Goal: Task Accomplishment & Management: Manage account settings

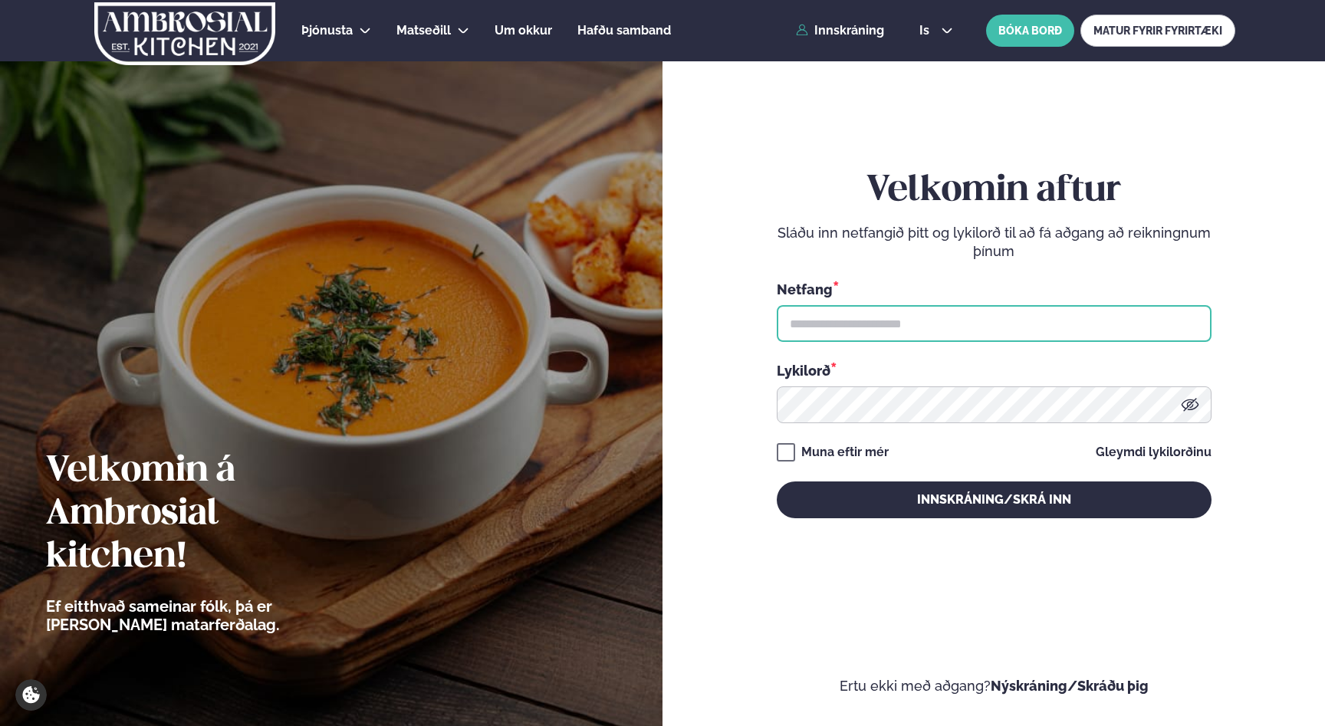
click at [942, 334] on input "text" at bounding box center [994, 323] width 435 height 37
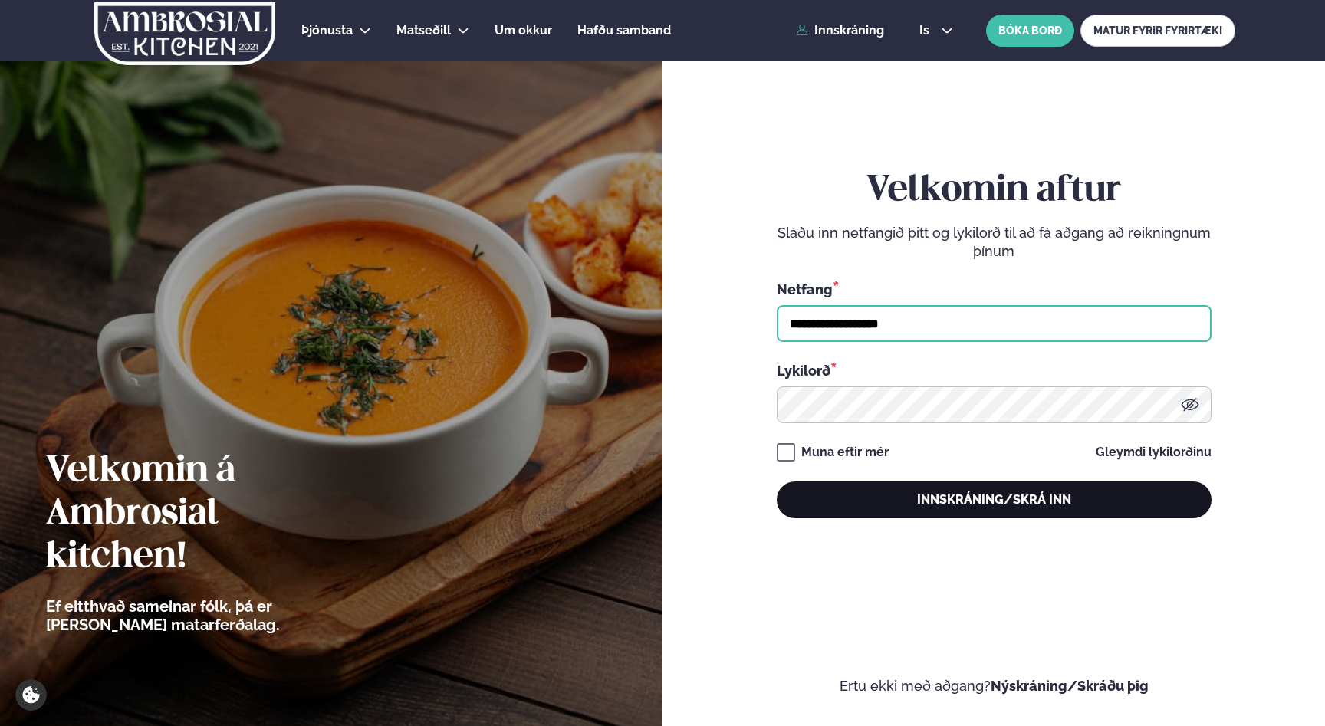
type input "**********"
click at [939, 499] on button "Innskráning/Skrá inn" at bounding box center [994, 500] width 435 height 37
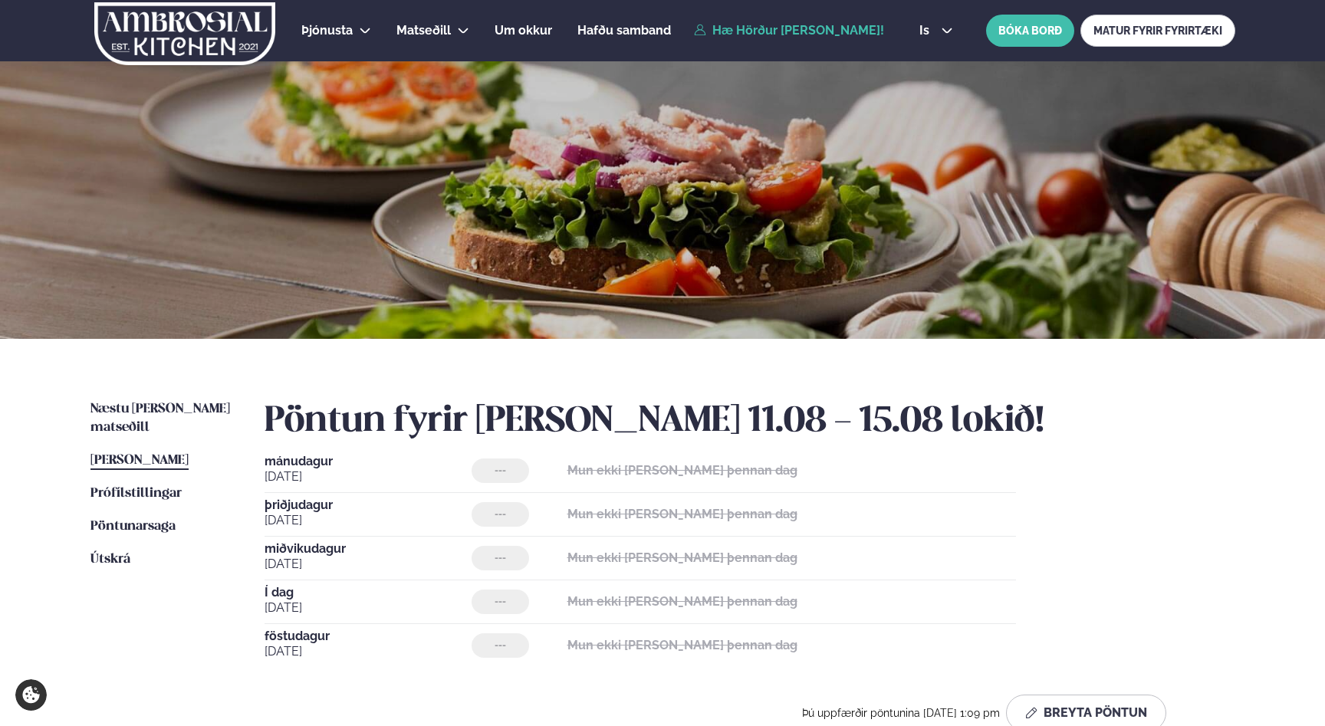
click at [168, 454] on span "[PERSON_NAME]" at bounding box center [140, 460] width 98 height 13
click at [310, 638] on span "föstudagur" at bounding box center [368, 636] width 207 height 12
click at [592, 638] on p "Mun ekki [PERSON_NAME] þennan dag" at bounding box center [683, 646] width 230 height 18
click at [292, 644] on span "[DATE]" at bounding box center [368, 652] width 207 height 18
click at [287, 637] on span "föstudagur" at bounding box center [368, 636] width 207 height 12
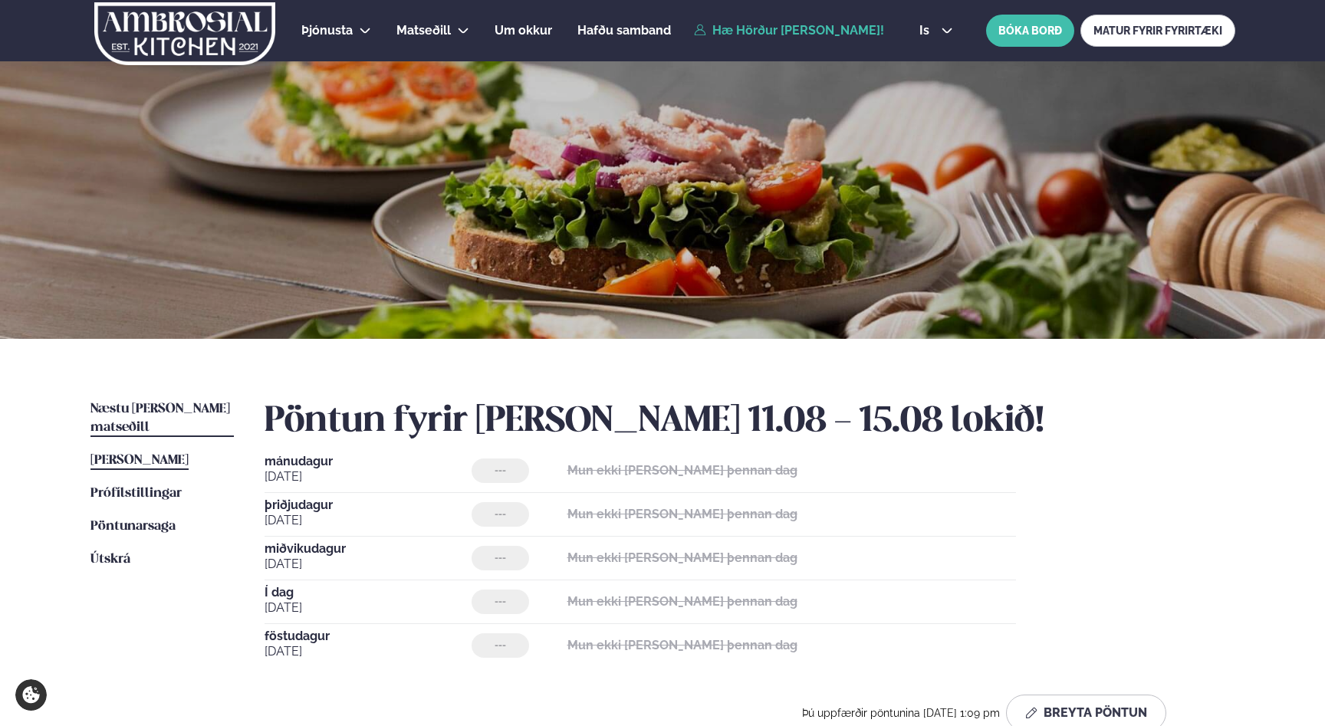
click at [167, 407] on span "Næstu [PERSON_NAME] matseðill" at bounding box center [161, 418] width 140 height 31
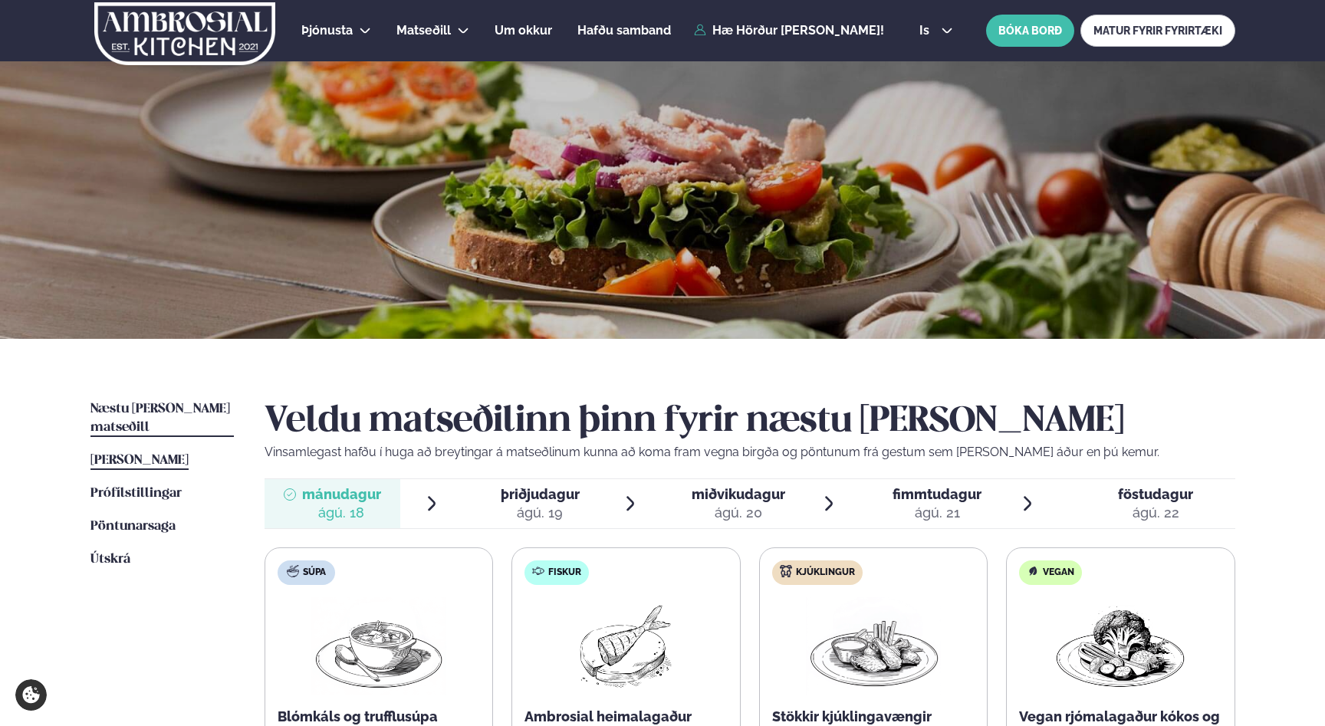
click at [159, 454] on span "[PERSON_NAME]" at bounding box center [140, 460] width 98 height 13
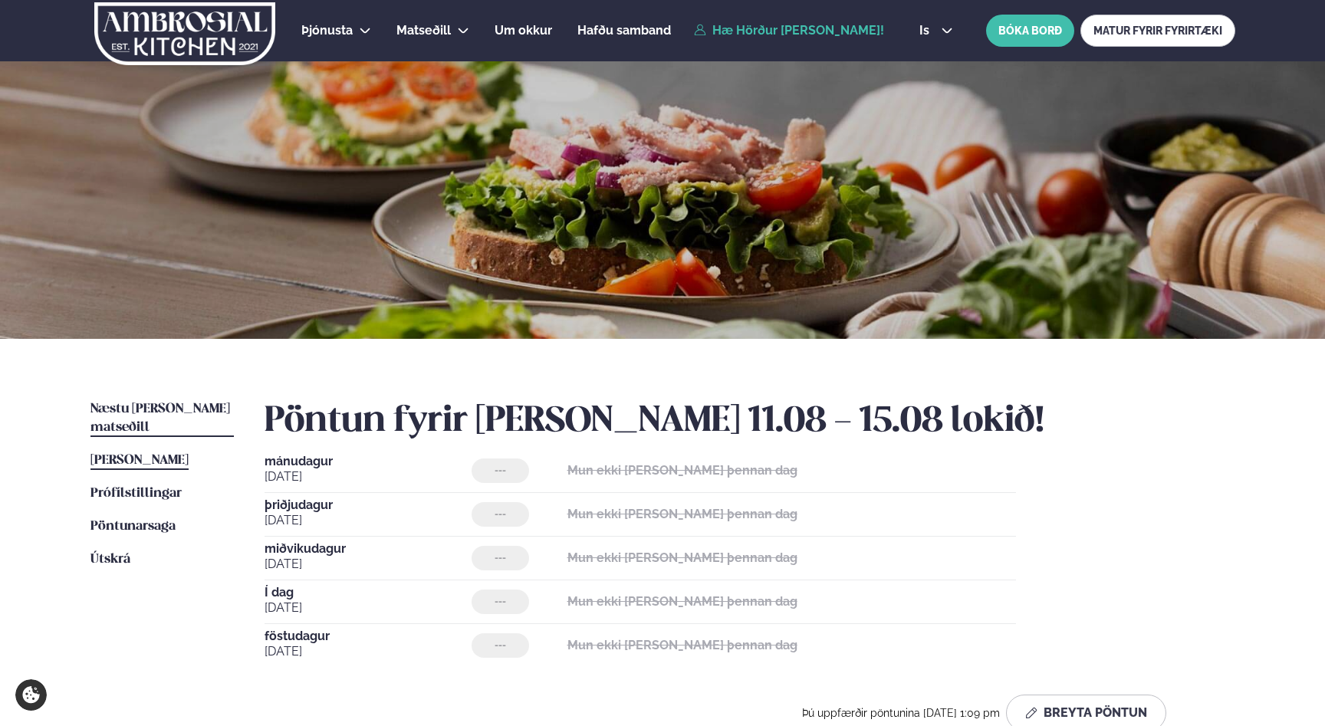
click at [168, 405] on span "Næstu [PERSON_NAME] matseðill" at bounding box center [161, 418] width 140 height 31
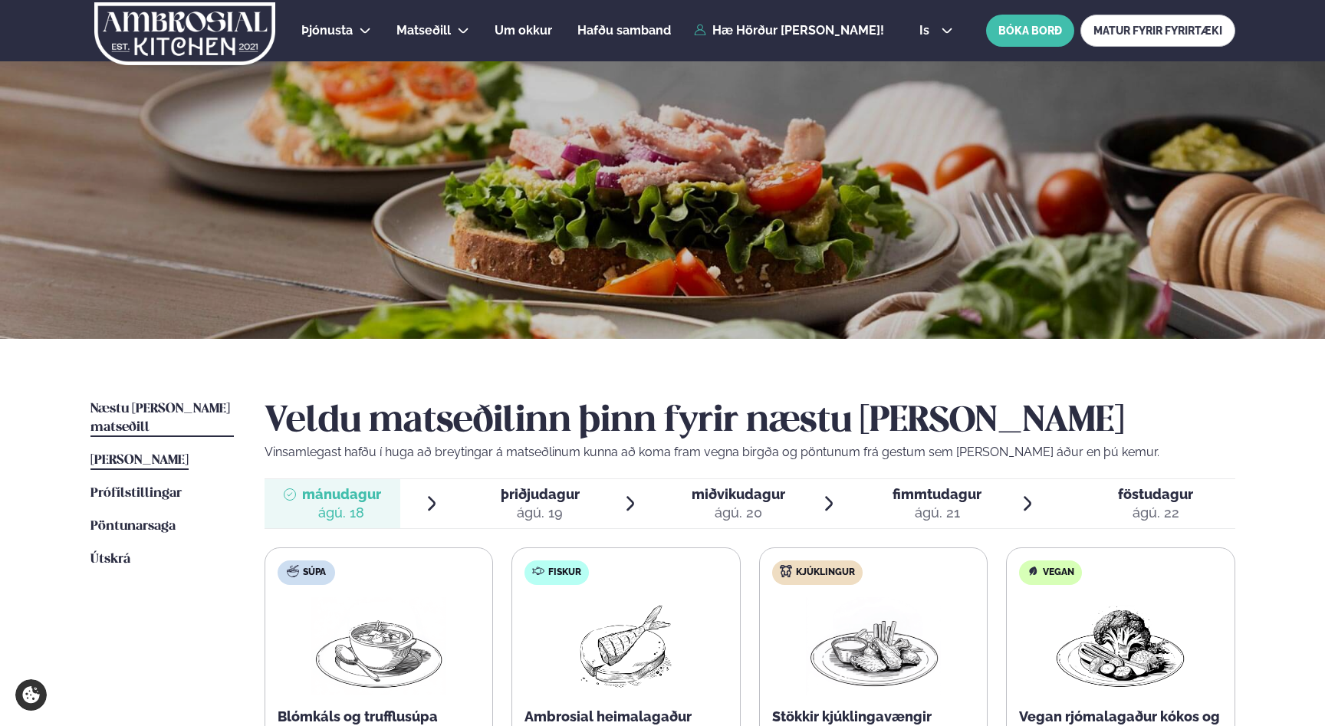
click at [174, 454] on span "[PERSON_NAME]" at bounding box center [140, 460] width 98 height 13
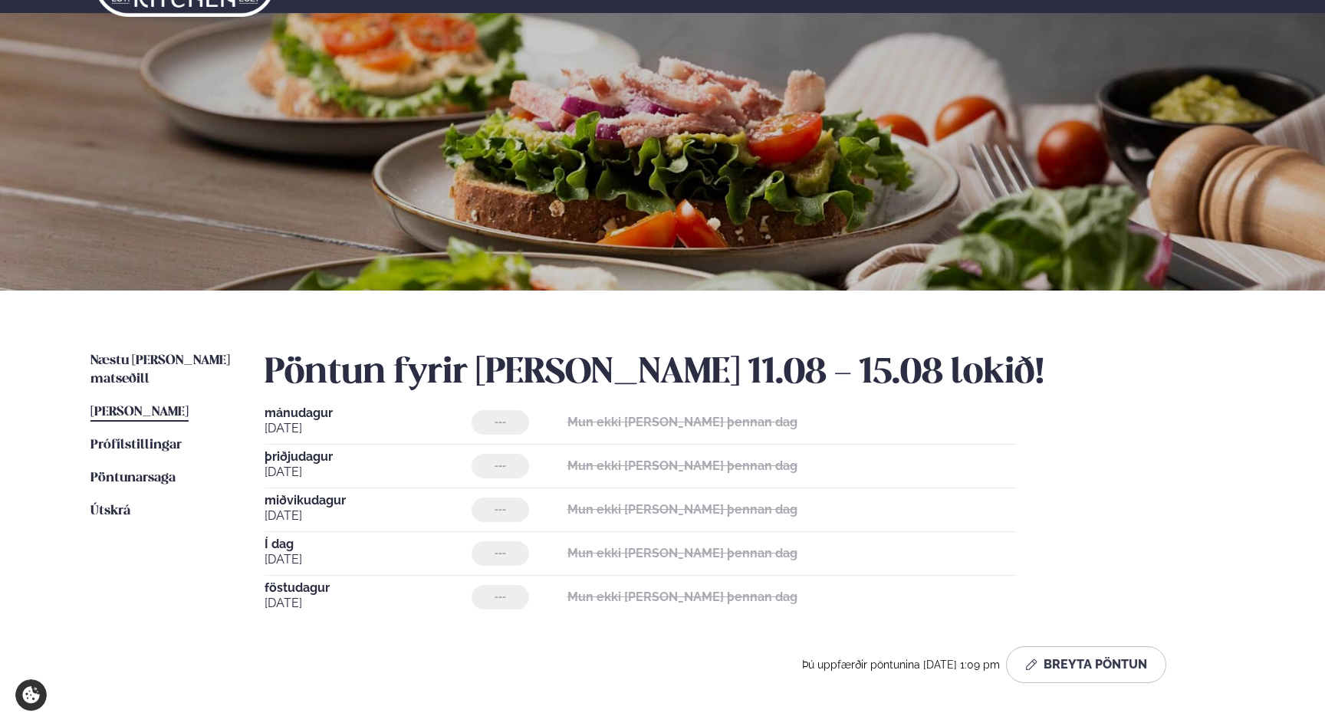
scroll to position [83, 0]
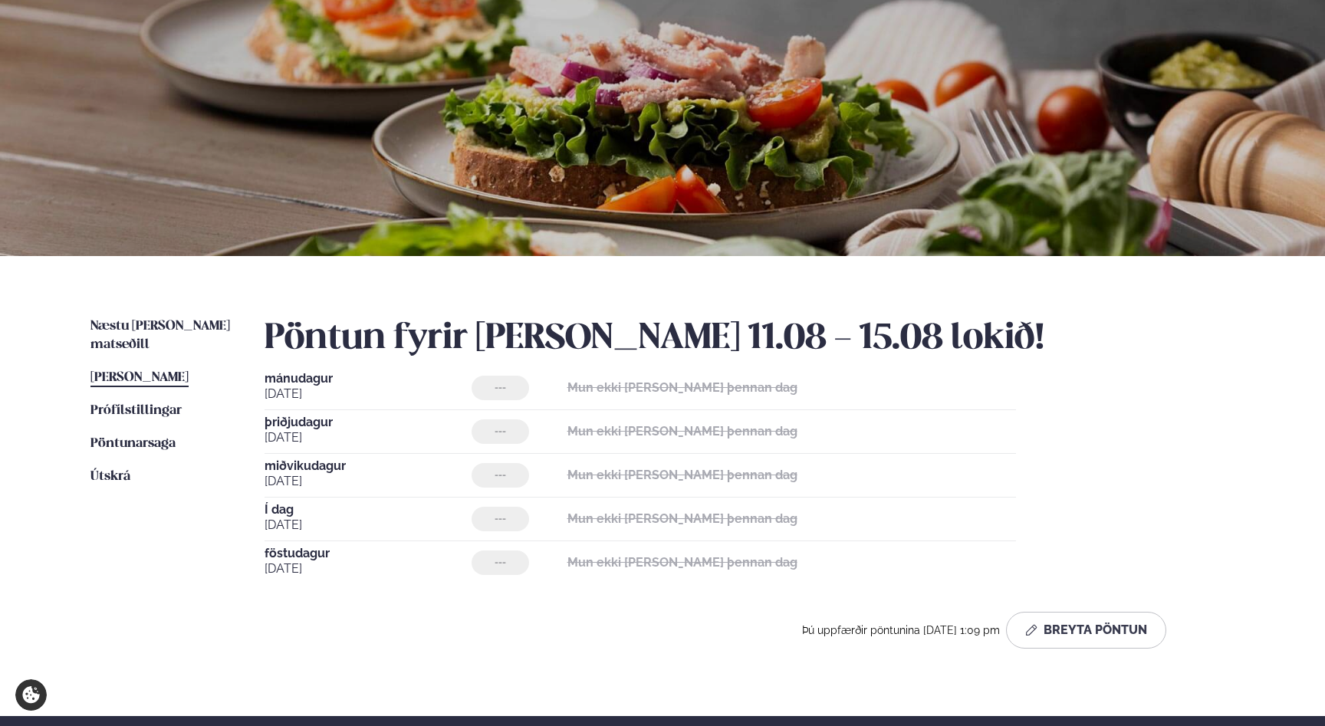
click at [311, 550] on span "föstudagur" at bounding box center [368, 554] width 207 height 12
click at [294, 568] on span "[DATE]" at bounding box center [368, 569] width 207 height 18
click at [293, 556] on span "föstudagur" at bounding box center [368, 554] width 207 height 12
click at [287, 519] on span "[DATE]" at bounding box center [368, 525] width 207 height 18
click at [538, 541] on div "Í dag [DATE] --- Mun ekki [PERSON_NAME] þennan dag" at bounding box center [641, 523] width 752 height 38
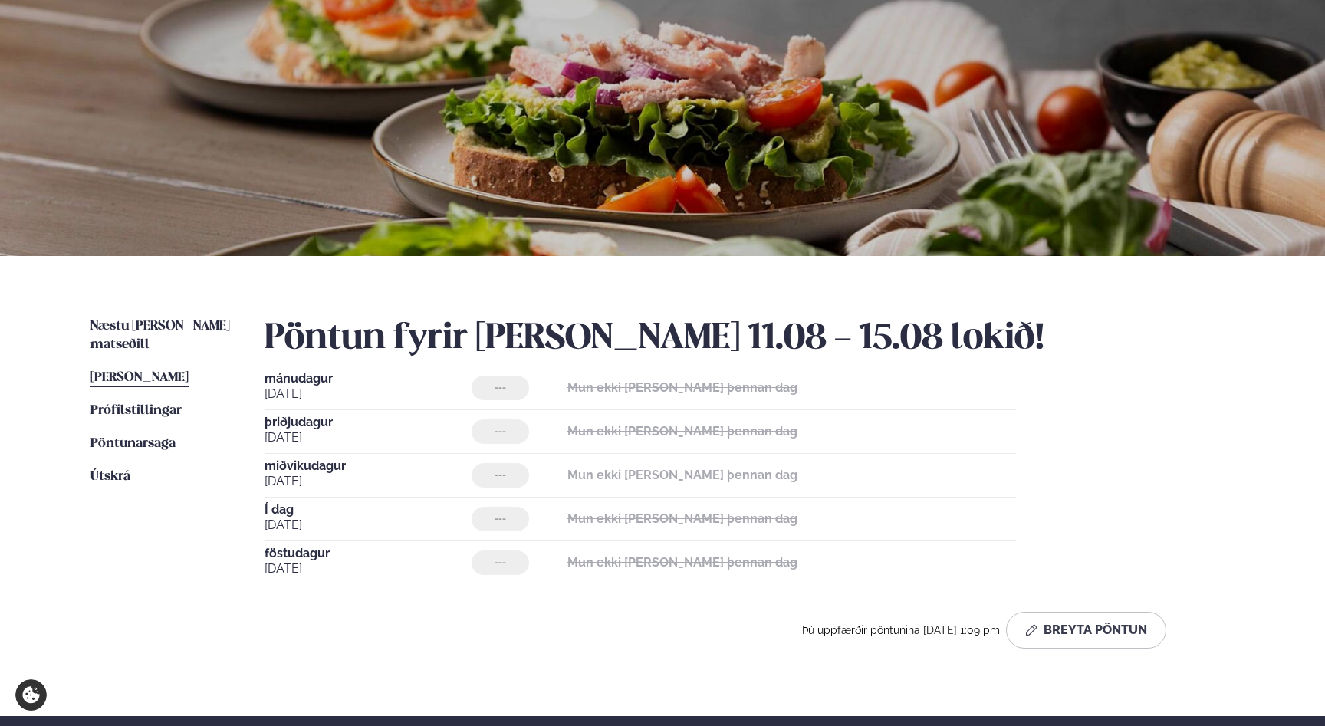
click at [642, 526] on strong "Mun ekki [PERSON_NAME] þennan dag" at bounding box center [683, 519] width 230 height 15
click at [671, 558] on strong "Mun ekki [PERSON_NAME] þennan dag" at bounding box center [683, 562] width 230 height 15
click at [683, 573] on div "Mun ekki [PERSON_NAME] þennan dag" at bounding box center [683, 563] width 230 height 25
click at [1081, 624] on button "Breyta Pöntun" at bounding box center [1086, 630] width 160 height 37
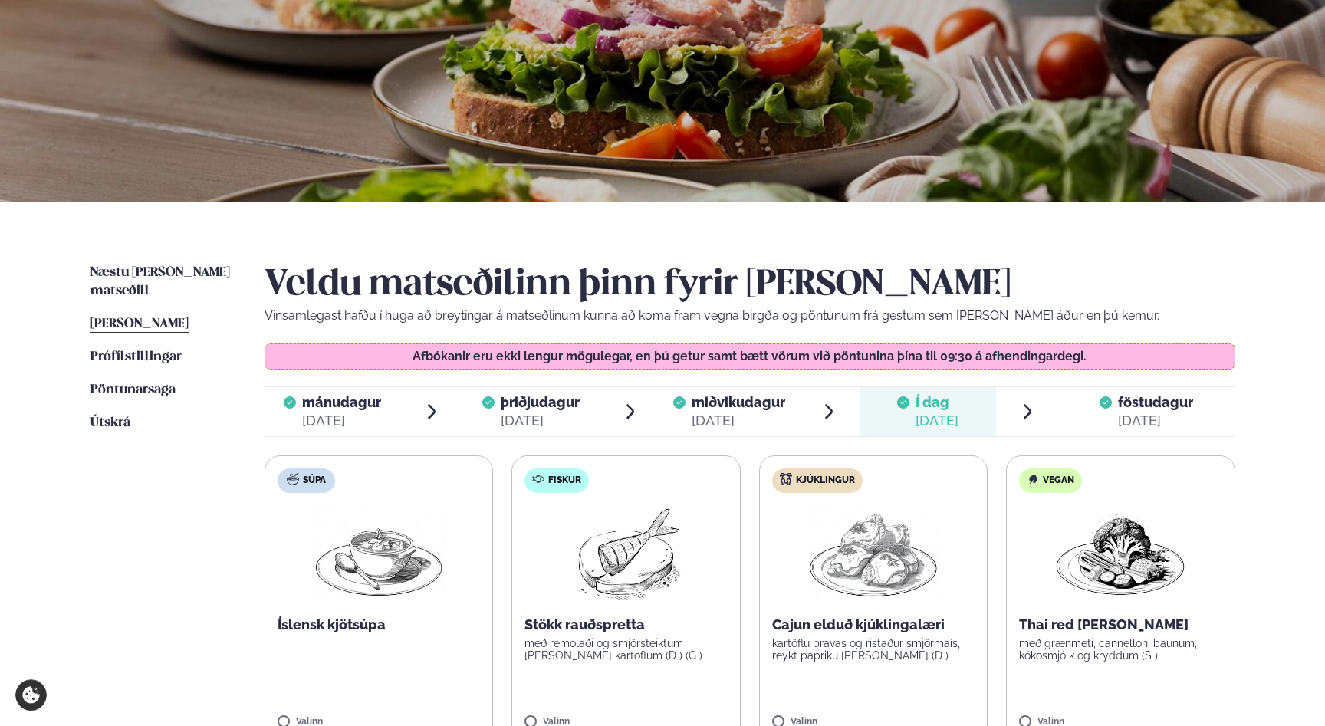
scroll to position [248, 0]
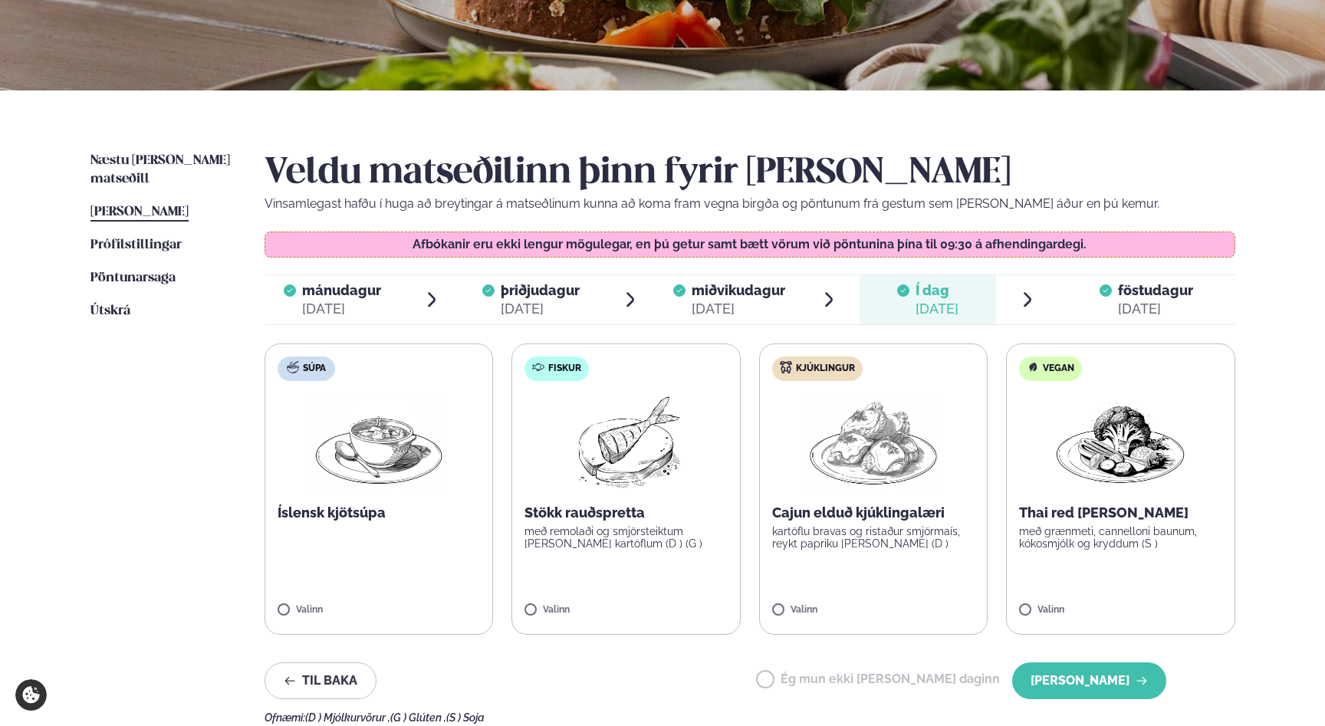
click at [1141, 298] on span "föstudagur" at bounding box center [1155, 290] width 75 height 16
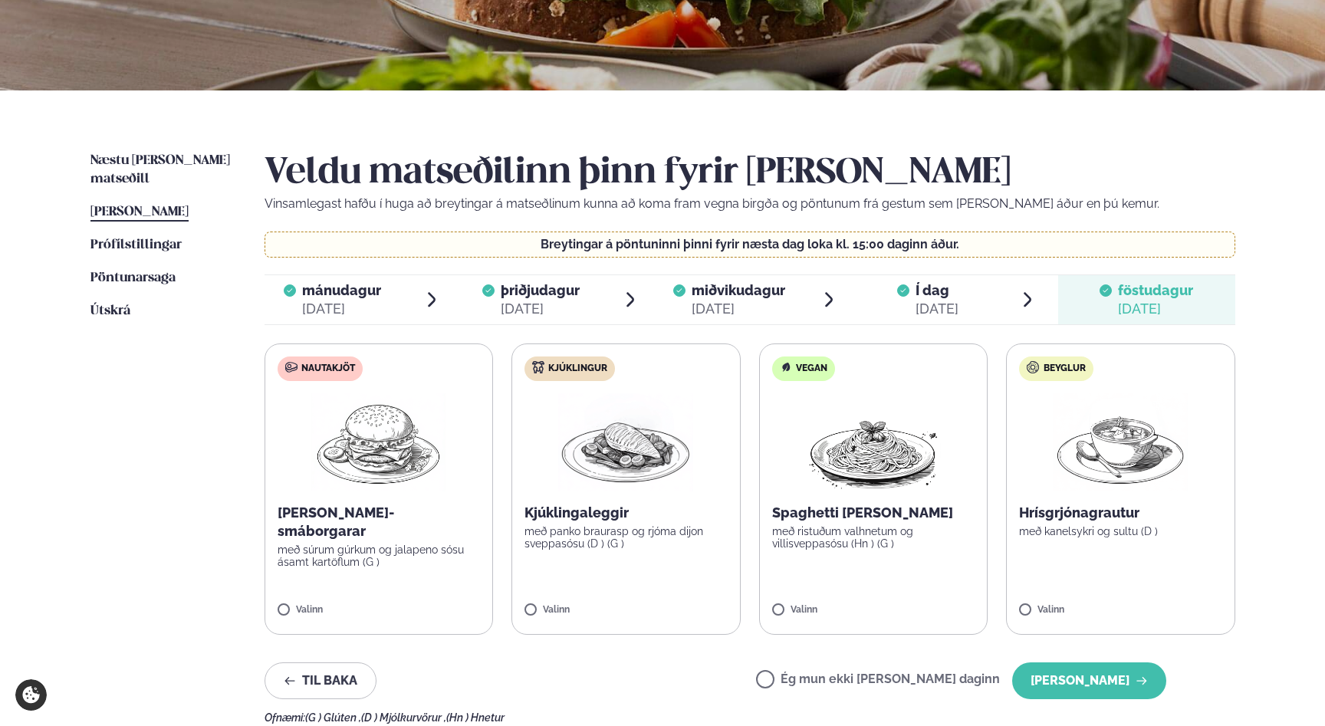
scroll to position [331, 0]
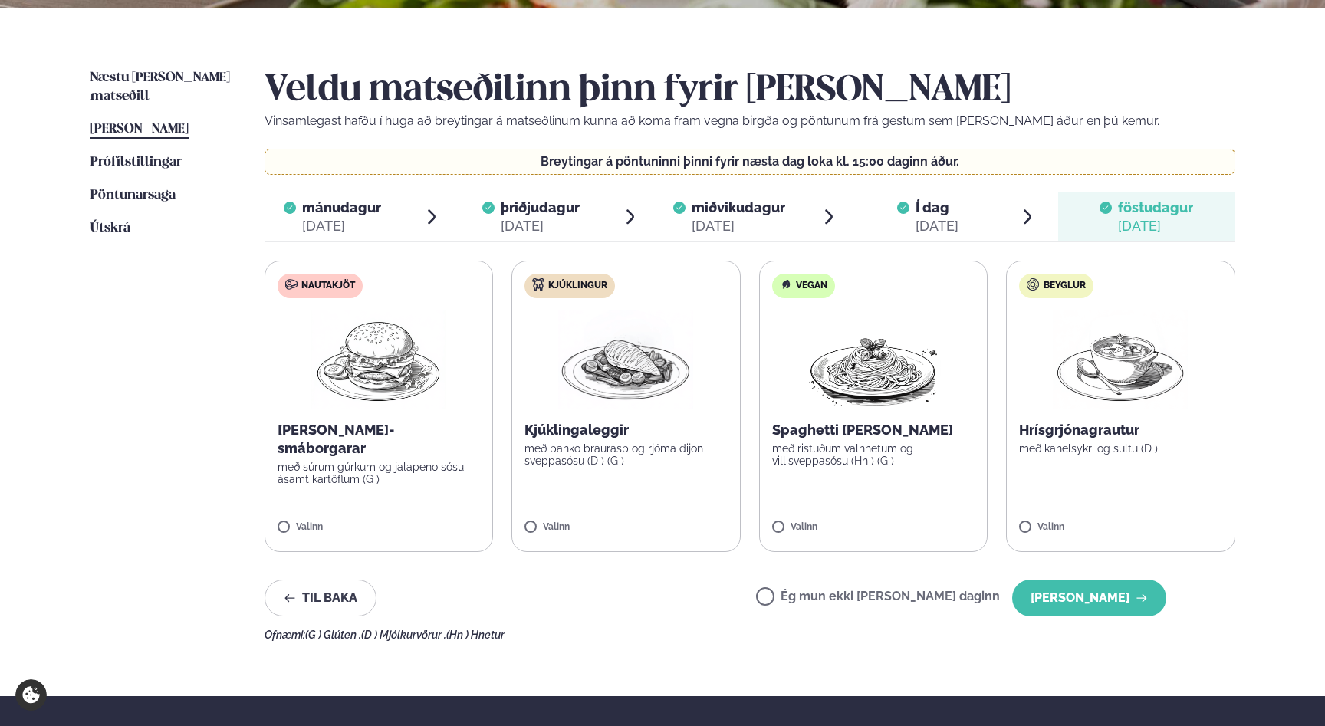
click at [359, 357] on img at bounding box center [379, 360] width 136 height 98
click at [1107, 594] on button "[PERSON_NAME]" at bounding box center [1089, 598] width 154 height 37
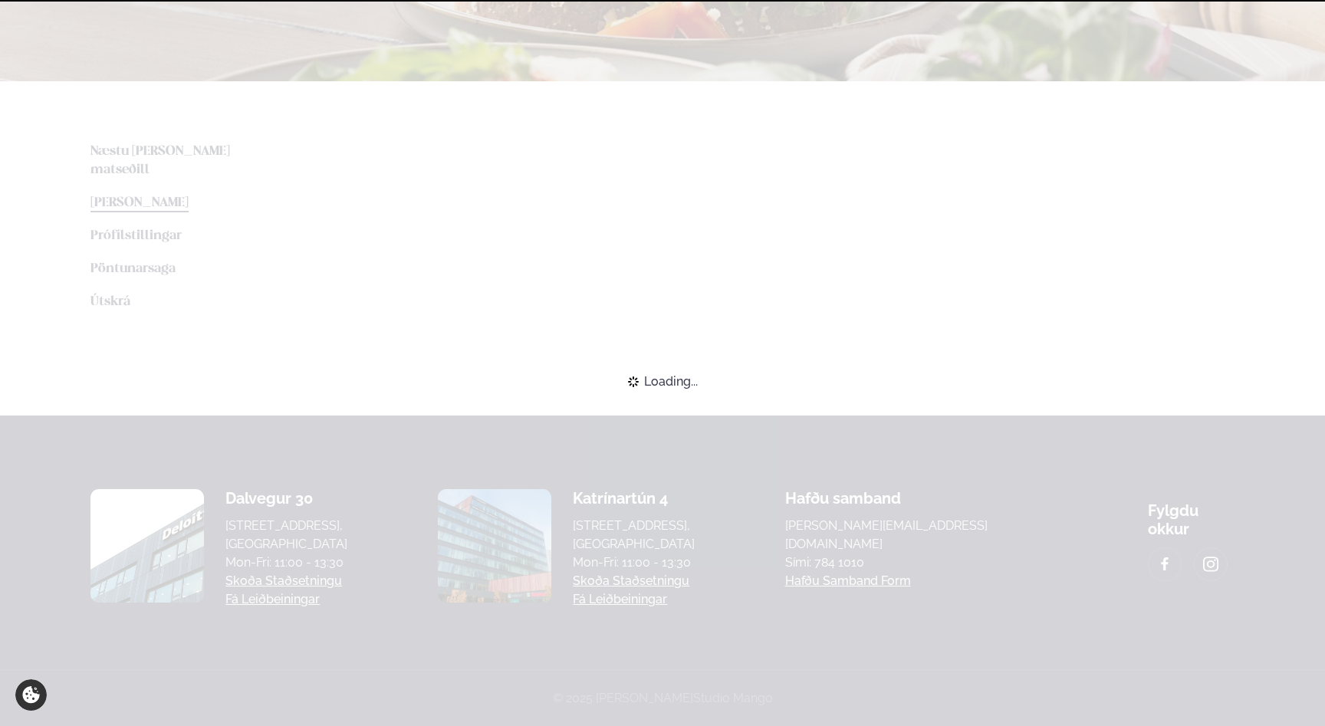
scroll to position [256, 0]
